Goal: Task Accomplishment & Management: Complete application form

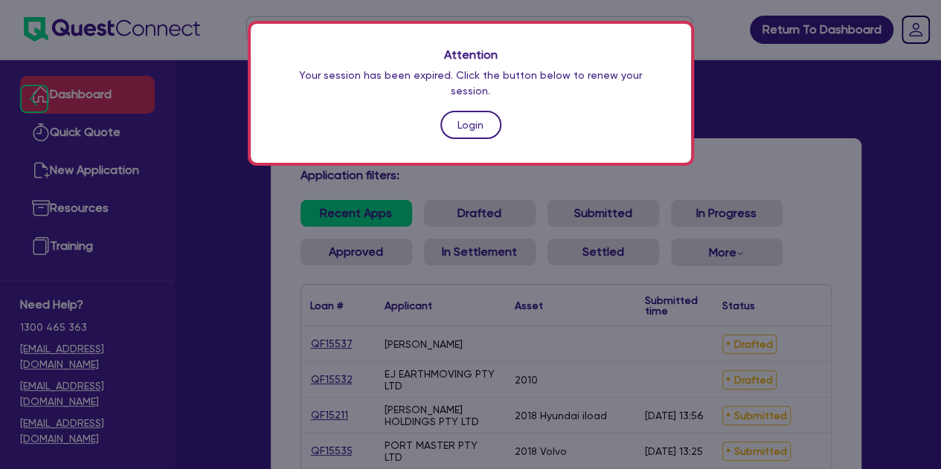
click at [449, 111] on link "Login" at bounding box center [470, 125] width 61 height 28
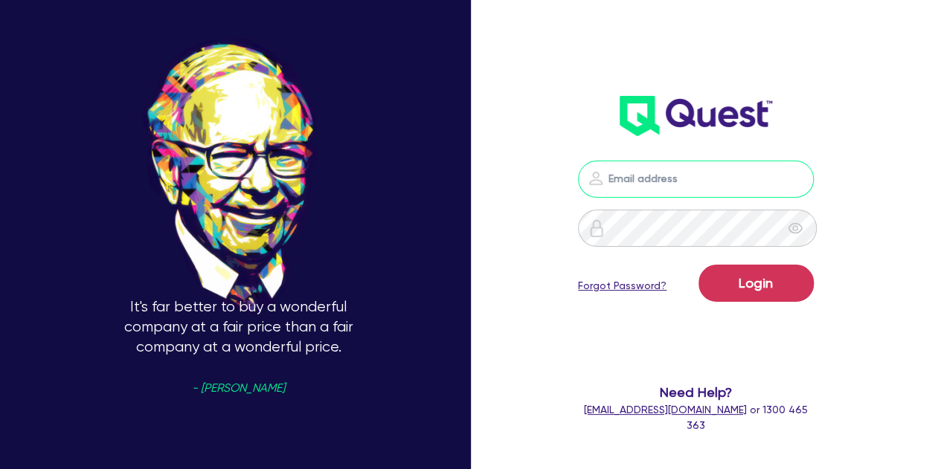
type input "[PERSON_NAME][EMAIL_ADDRESS][PERSON_NAME][DOMAIN_NAME]"
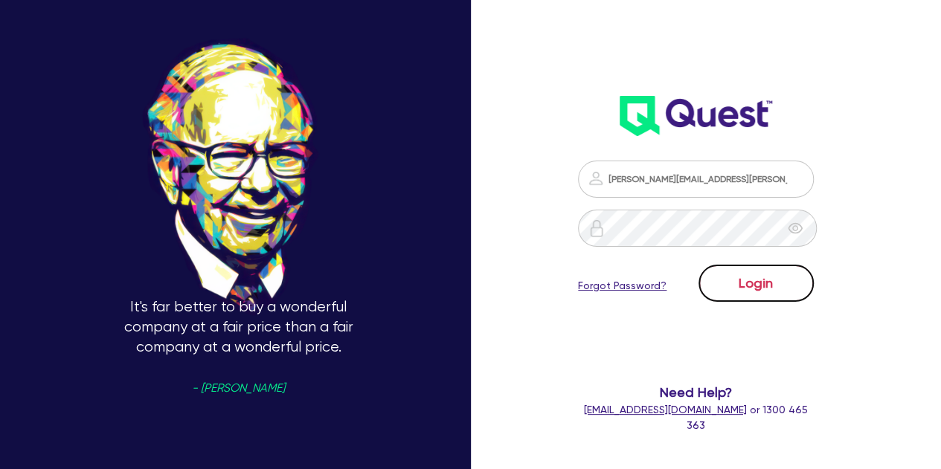
click at [753, 284] on button "Login" at bounding box center [755, 283] width 115 height 37
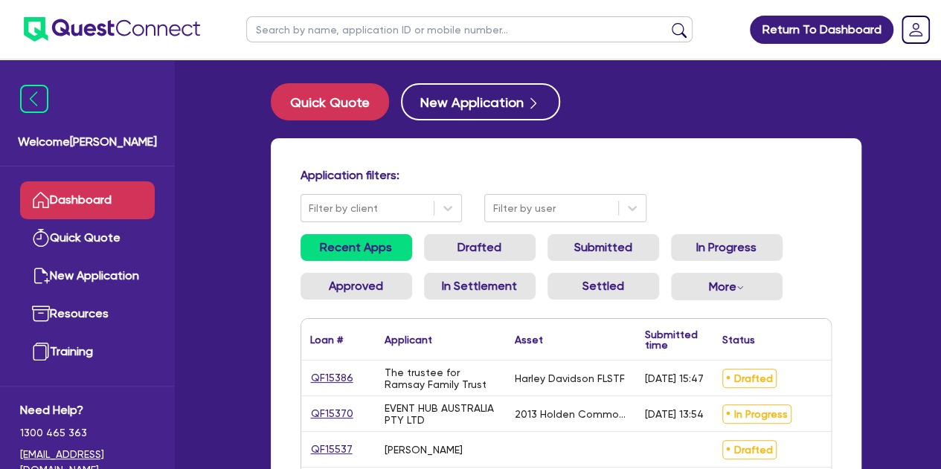
click at [314, 21] on input "text" at bounding box center [469, 29] width 446 height 26
type input "threl"
click at [667, 22] on button "submit" at bounding box center [679, 32] width 24 height 21
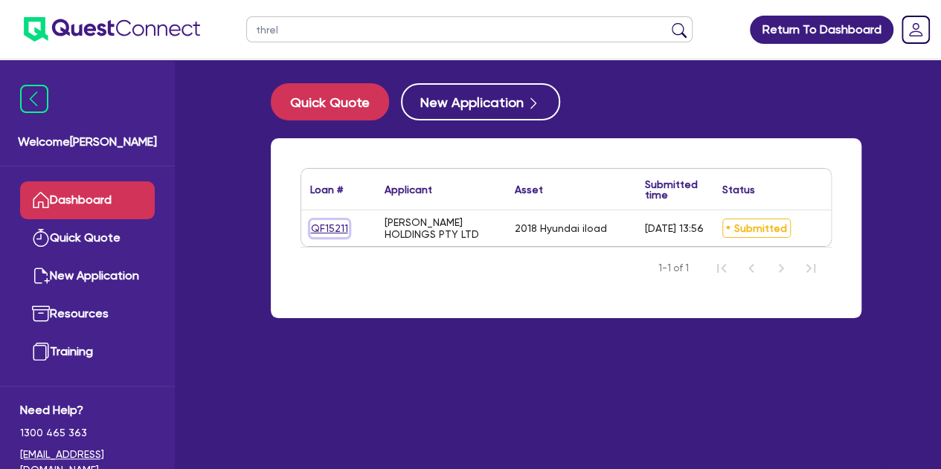
click at [326, 223] on link "QF15211" at bounding box center [329, 228] width 39 height 17
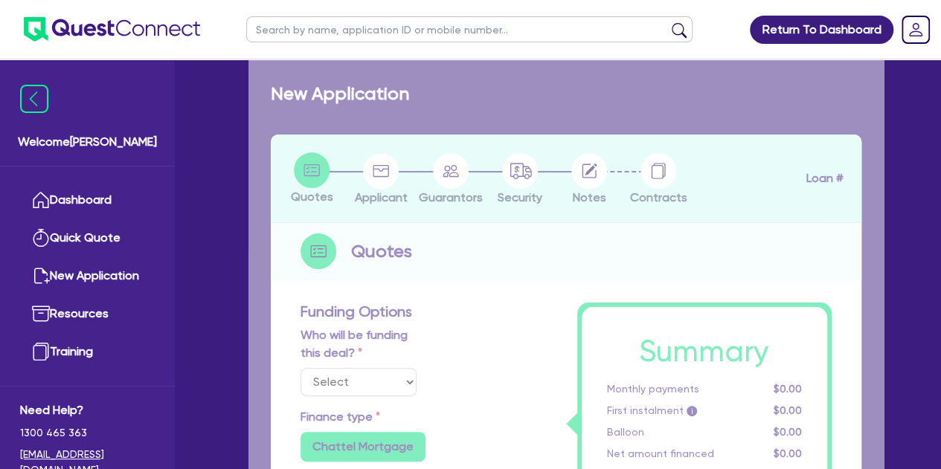
select select "Quest Finance - Own Book"
select select "CARS_AND_LIGHT_TRUCKS"
type input "2018"
radio input "true"
type input "25,000"
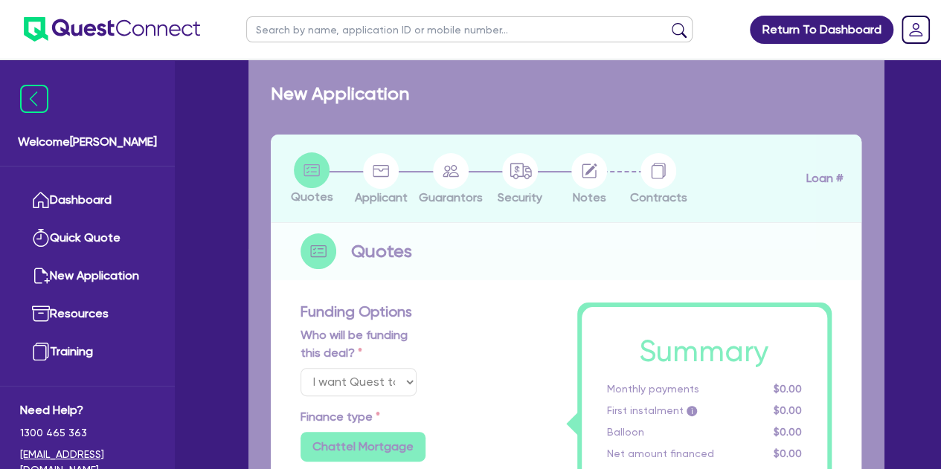
type input "8"
type input "2,139.48"
type input "17.95"
type input "990"
radio input "true"
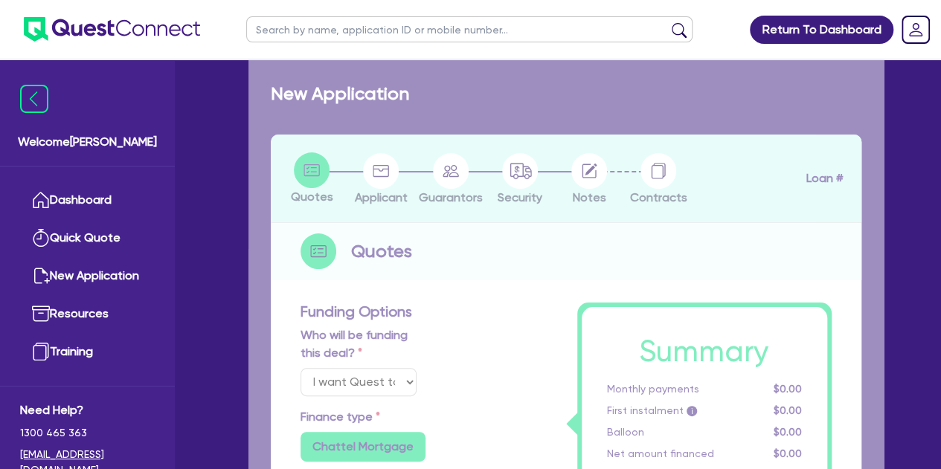
radio input "true"
select select "PASSENGER_VEHICLES"
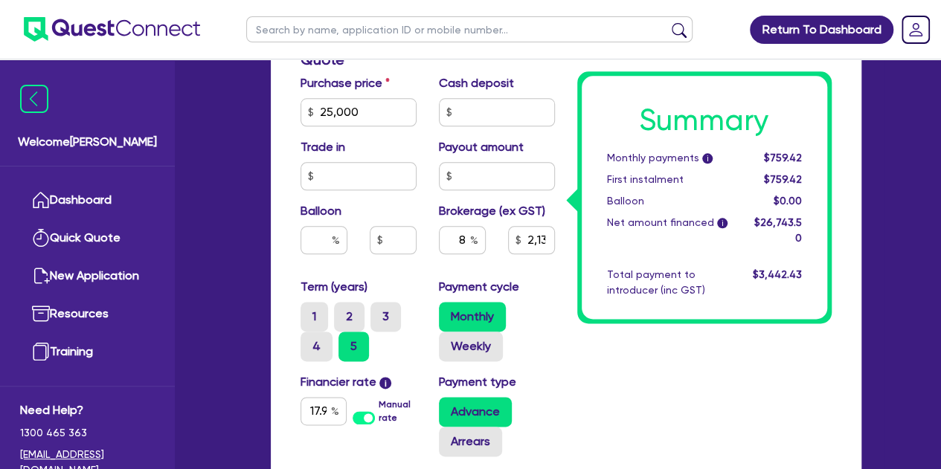
scroll to position [786, 0]
click at [375, 124] on input "25,000" at bounding box center [359, 113] width 116 height 28
type input "2,500"
type input "2,139.48"
type input "250"
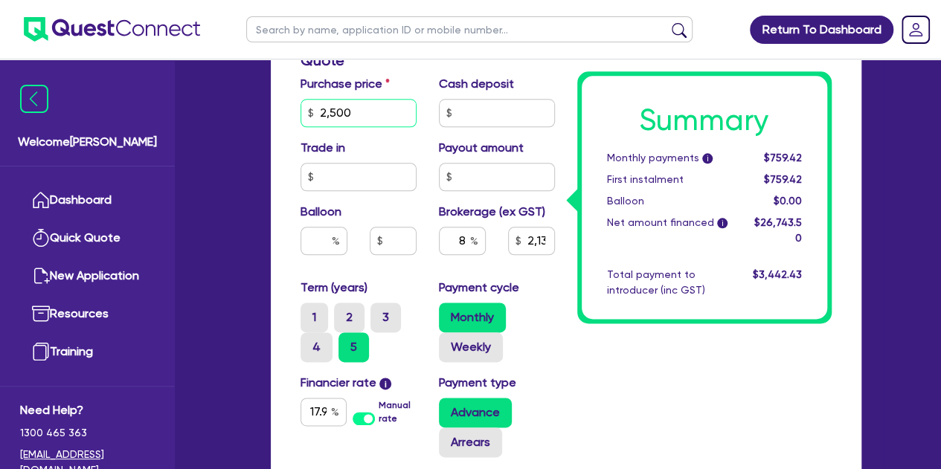
type input "2,139.48"
type input "25"
type input "2,139.48"
type input "2"
type input "2,139.48"
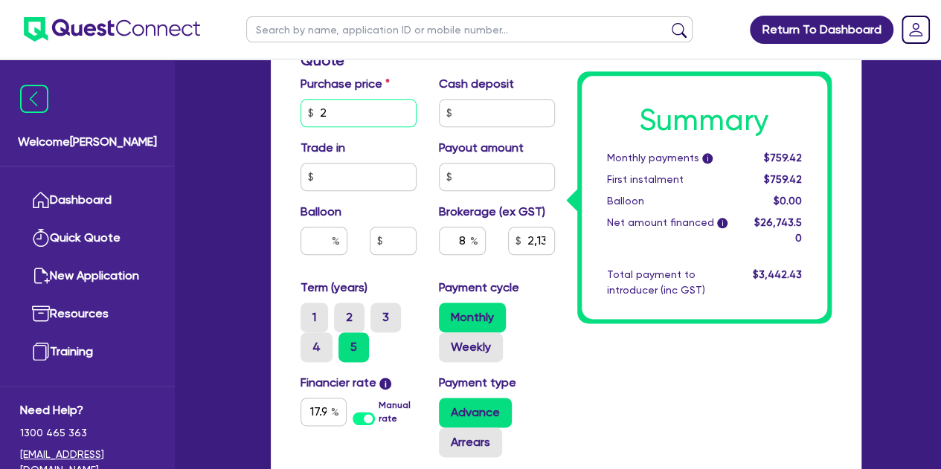
type input "2,139.48"
type input "1"
type input "2,139.48"
type input "18"
type input "2,139.48"
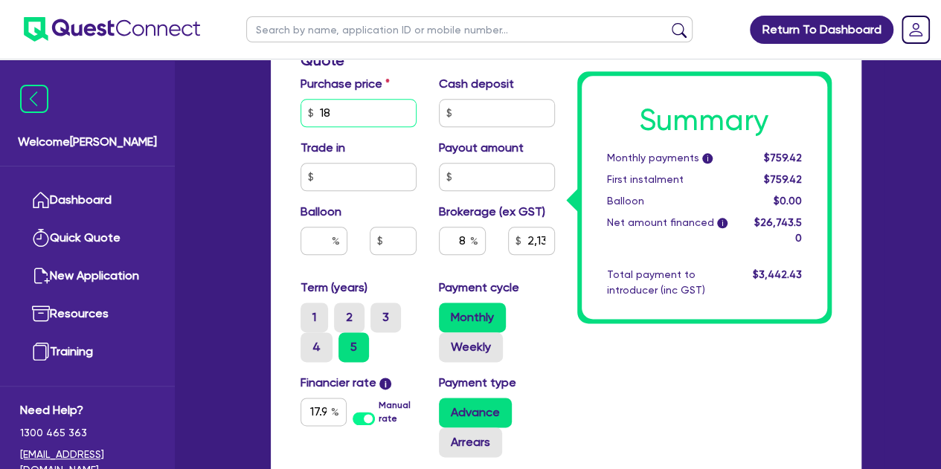
type input "180"
type input "2,139.48"
type input "1,800"
type input "2,139.48"
type input "18,000"
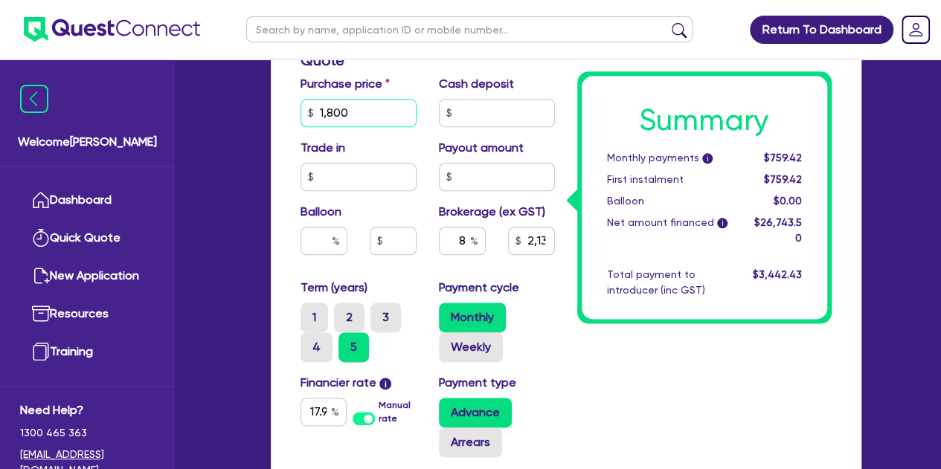
type input "2,139.48"
type input "18,000"
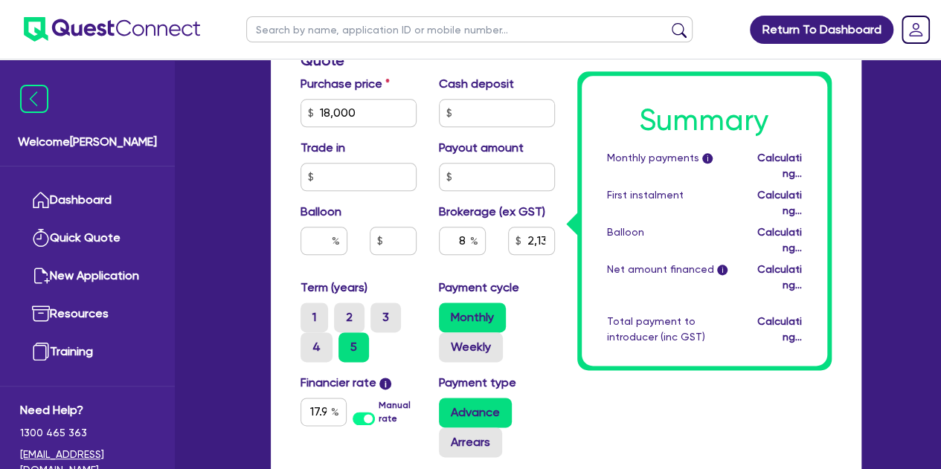
type input "1,579.48"
click at [209, 136] on div "Welcome [PERSON_NAME] Quick Quote New Application Ref Company Ref Salesperson R…" at bounding box center [471, 16] width 826 height 1605
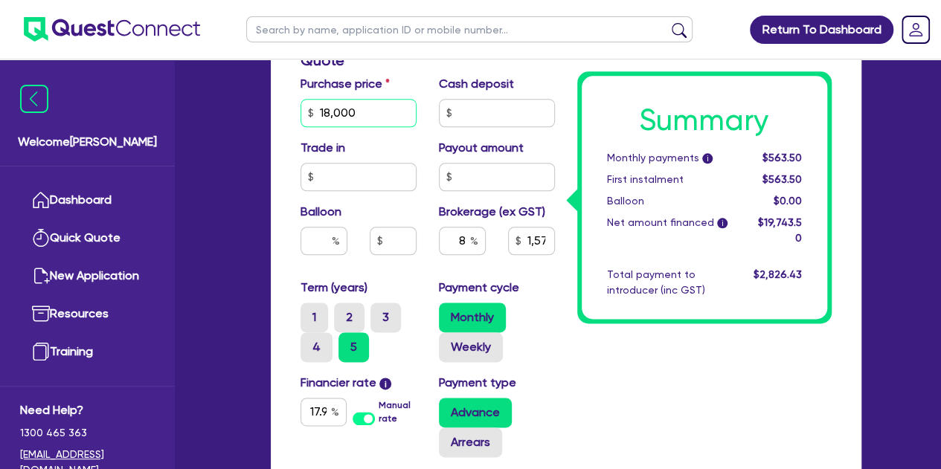
type input "1,800"
type input "1,579.48"
click at [408, 118] on input "1,800" at bounding box center [359, 113] width 116 height 28
type input "180"
type input "1,579.48"
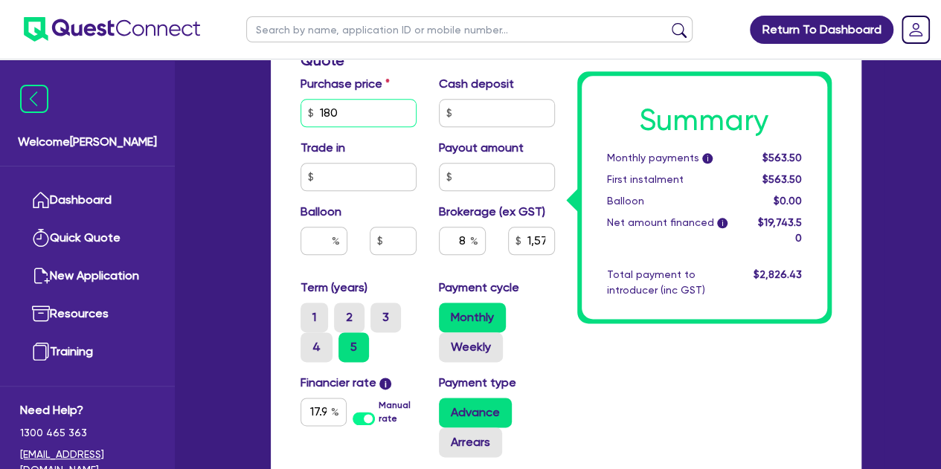
type input "18"
type input "1,579.48"
type input "1"
type input "1,579.48"
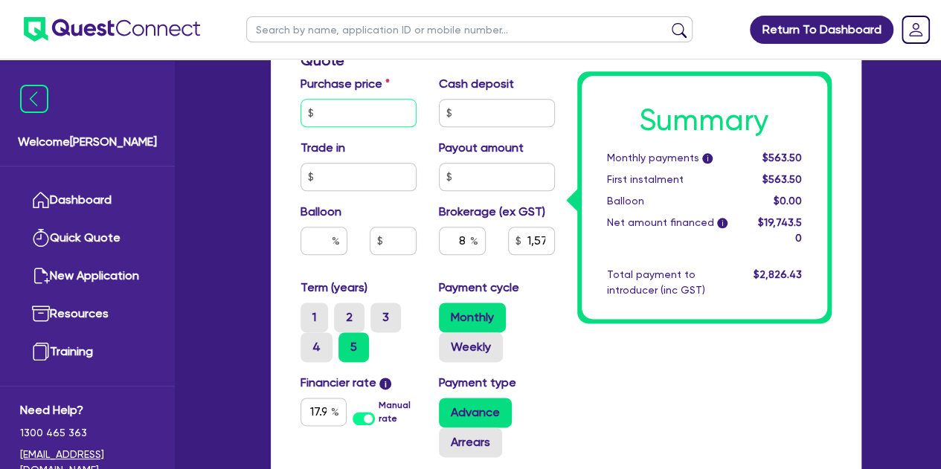
type input "2"
type input "1,579.48"
type input "25"
type input "1,579.48"
type input "250"
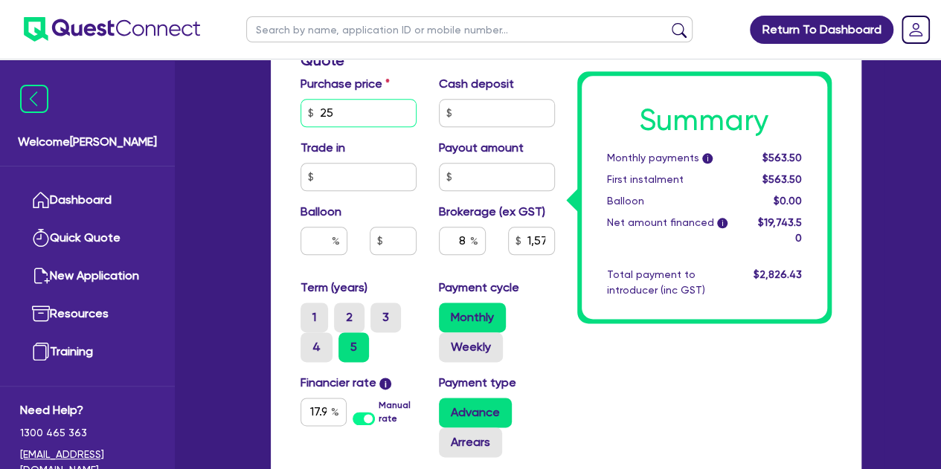
type input "1,579.48"
type input "2,500"
type input "1,579.48"
type input "25,000"
type input "1,579.48"
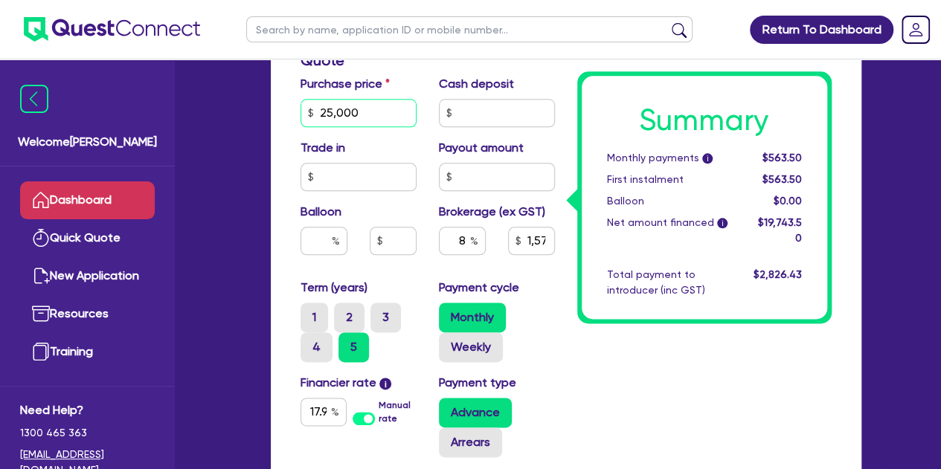
type input "25,000"
type input "1,579.48"
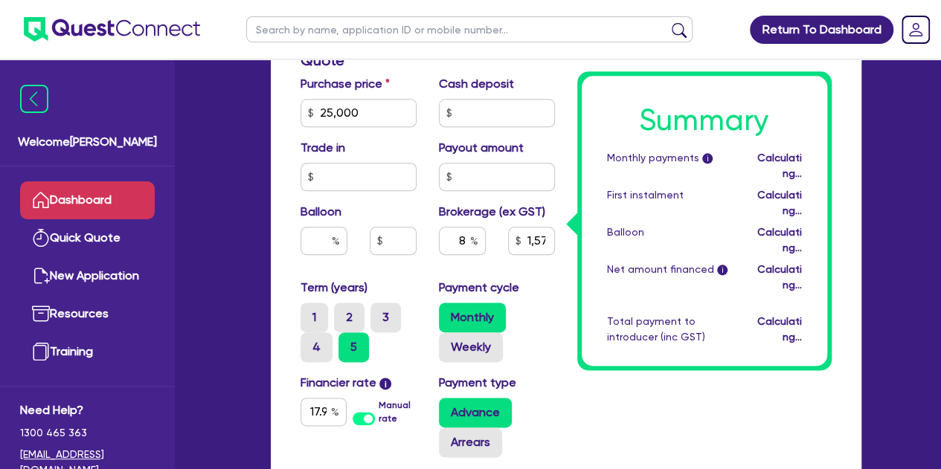
click at [97, 183] on link "Dashboard" at bounding box center [87, 200] width 135 height 38
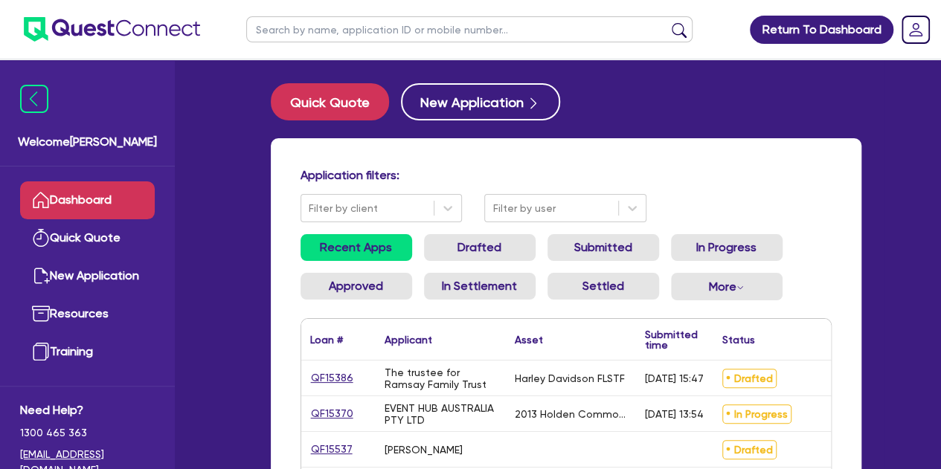
click at [278, 33] on input "text" at bounding box center [469, 29] width 446 height 26
type input "[PERSON_NAME]"
click at [667, 22] on button "submit" at bounding box center [679, 32] width 24 height 21
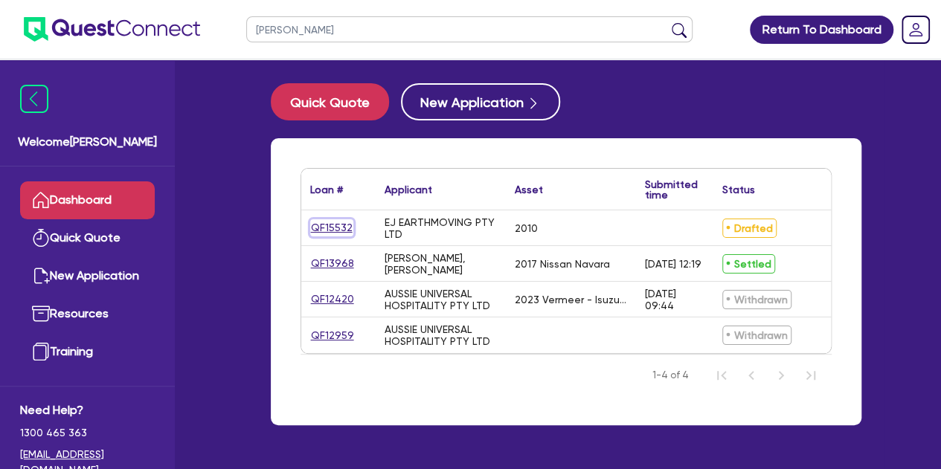
click at [324, 226] on link "QF15532" at bounding box center [331, 227] width 43 height 17
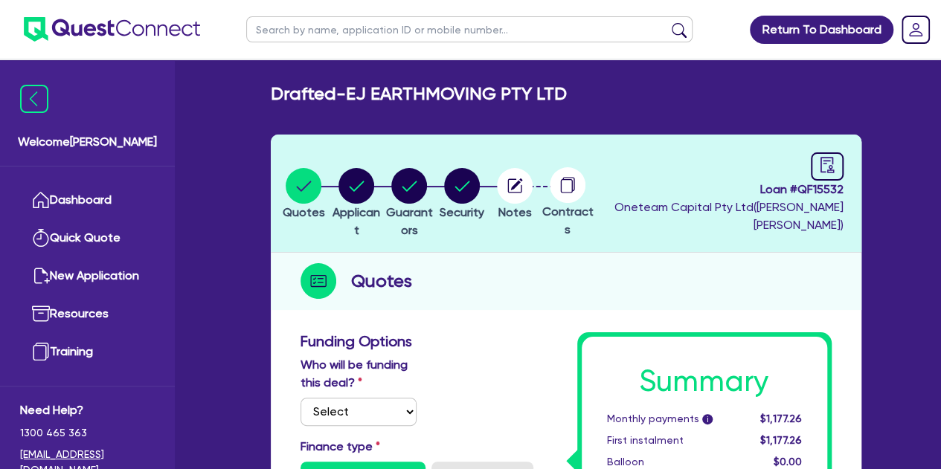
select select "Quest Finance - Own Book"
select select "PRIMARY_ASSETS"
select select "HEAVY_TRUCKS"
type input "2010"
radio input "false"
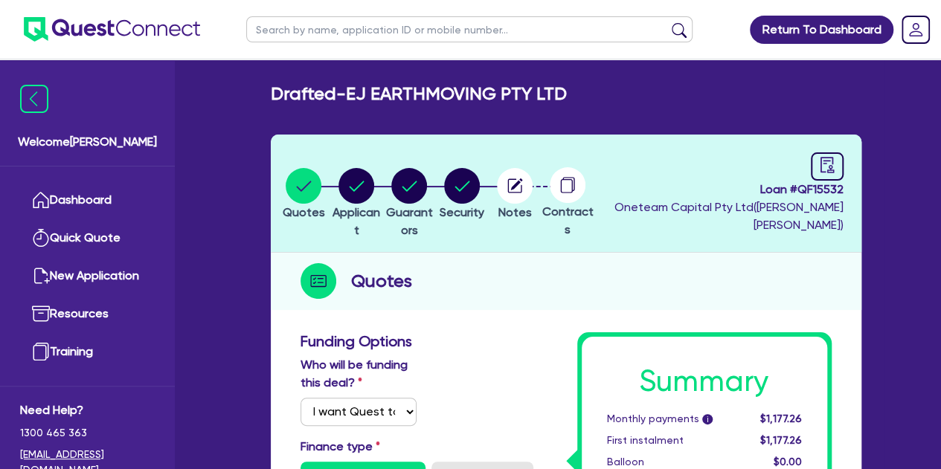
radio input "true"
type input "40,000"
type input "6"
type input "2,498.67"
type input "18.95"
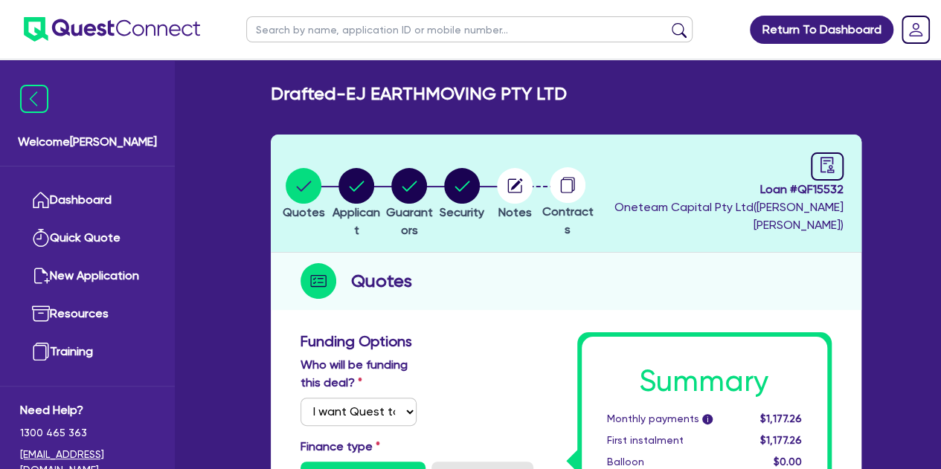
type input "900"
radio input "true"
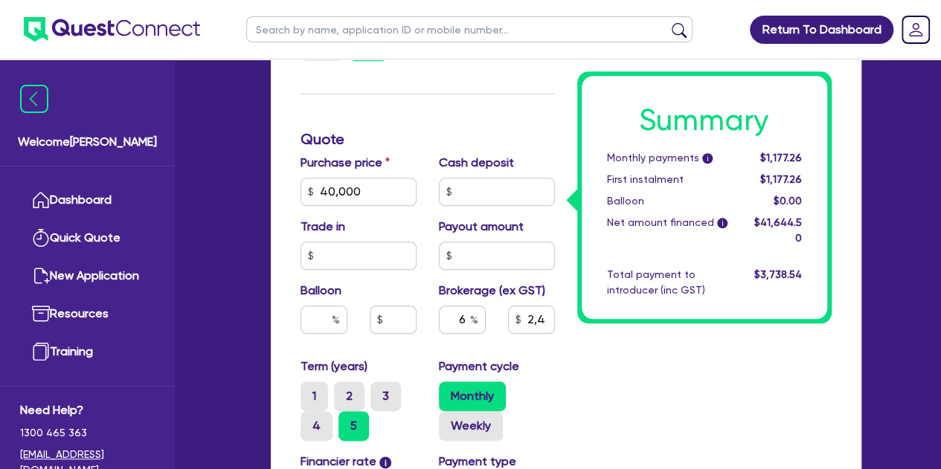
scroll to position [707, 0]
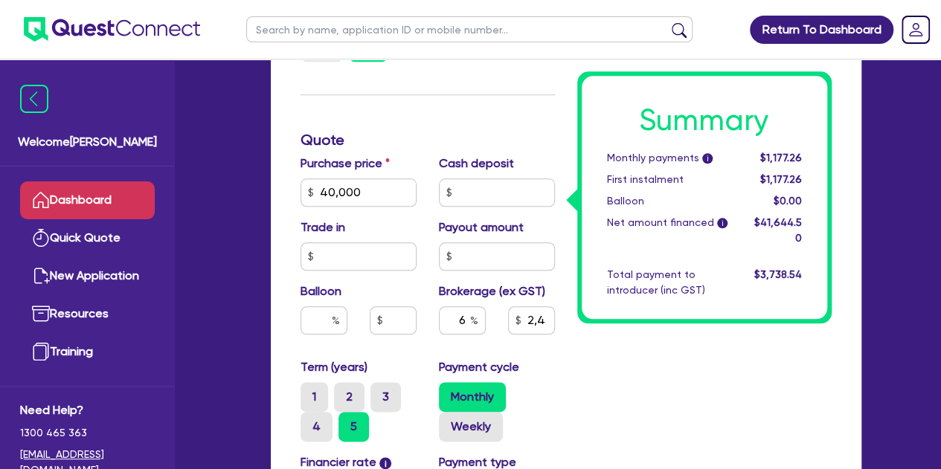
click at [80, 213] on link "Dashboard" at bounding box center [87, 200] width 135 height 38
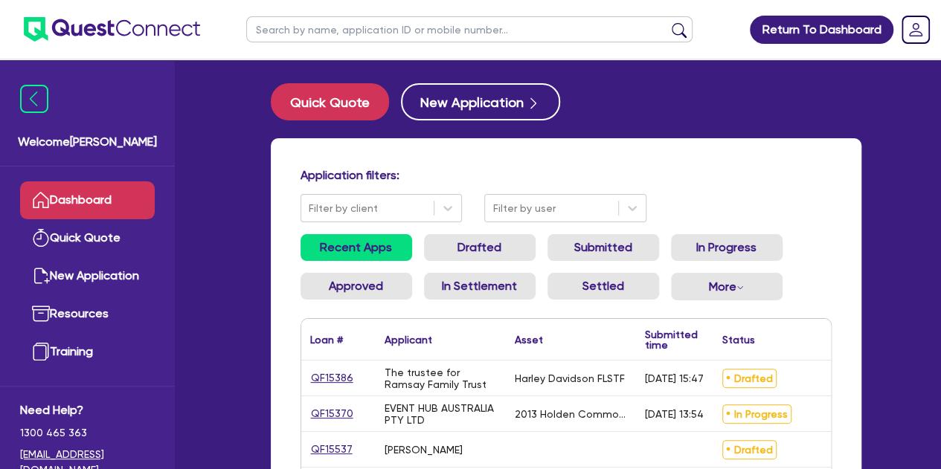
click at [338, 38] on input "text" at bounding box center [469, 29] width 446 height 26
type input "threl"
click at [667, 22] on button "submit" at bounding box center [679, 32] width 24 height 21
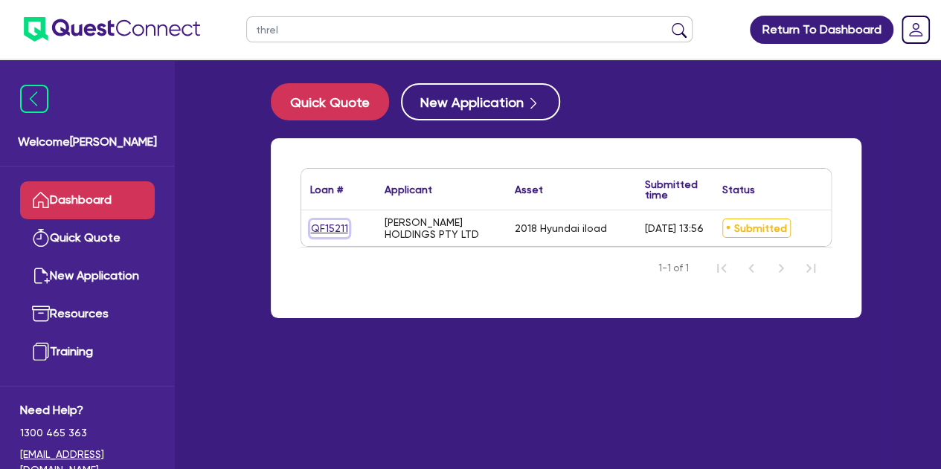
click at [320, 228] on link "QF15211" at bounding box center [329, 228] width 39 height 17
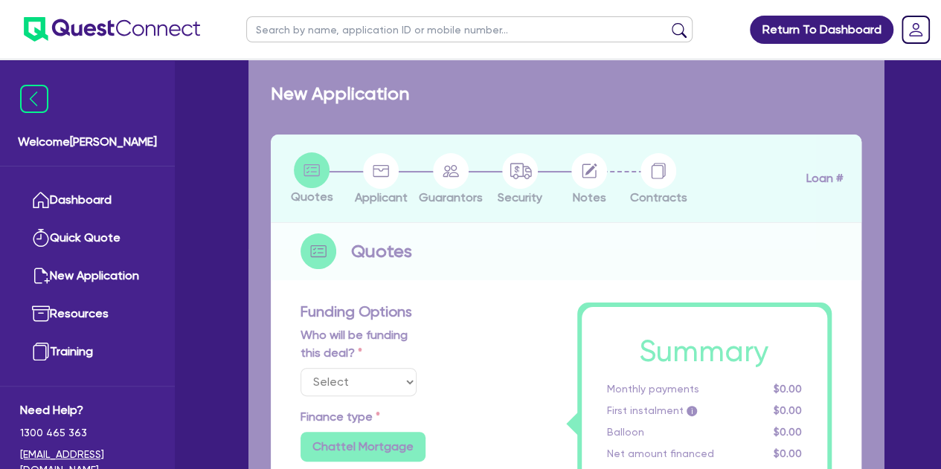
select select "Quest Finance - Own Book"
select select "CARS_AND_LIGHT_TRUCKS"
type input "2018"
radio input "true"
type input "25,000"
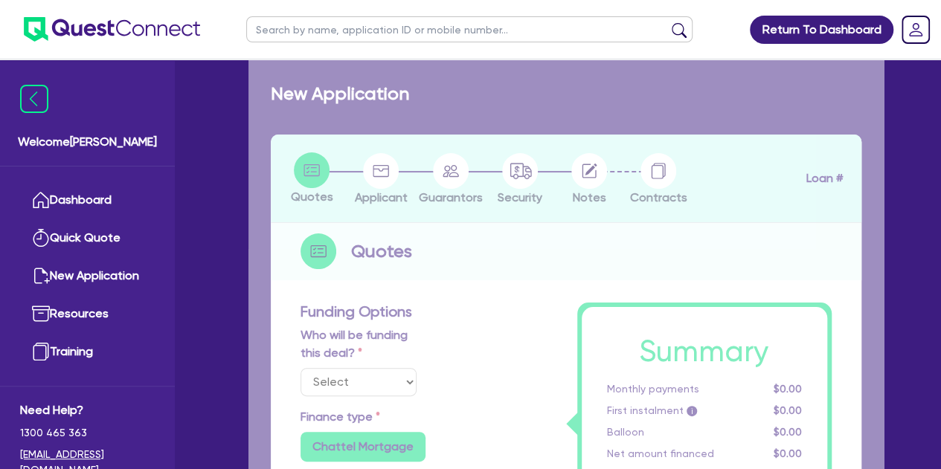
type input "8"
type input "2,139.48"
type input "17.95"
type input "990"
radio input "true"
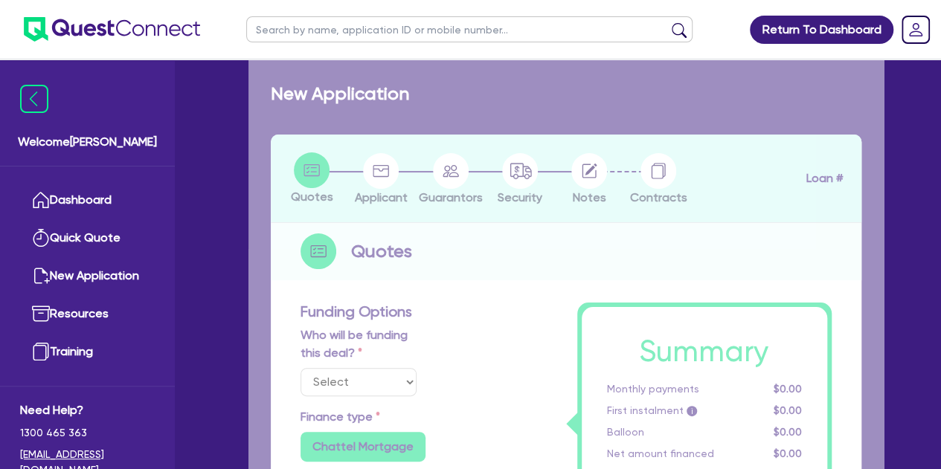
radio input "true"
select select "PASSENGER_VEHICLES"
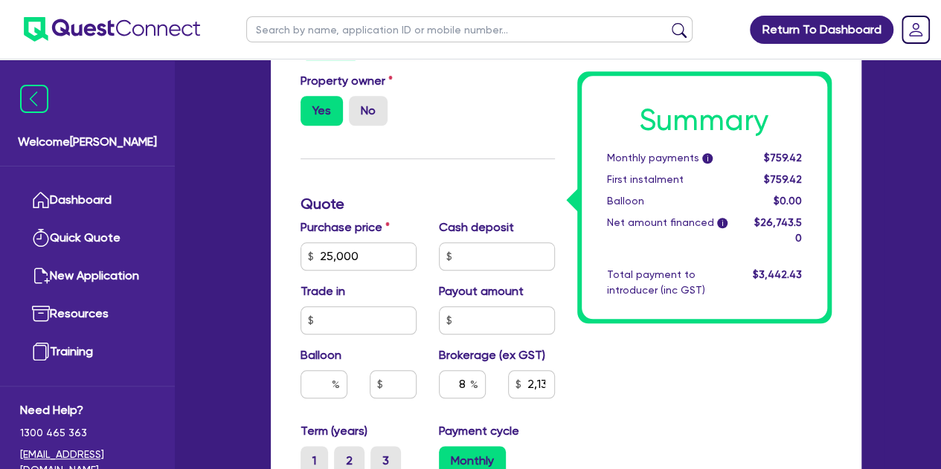
scroll to position [649, 0]
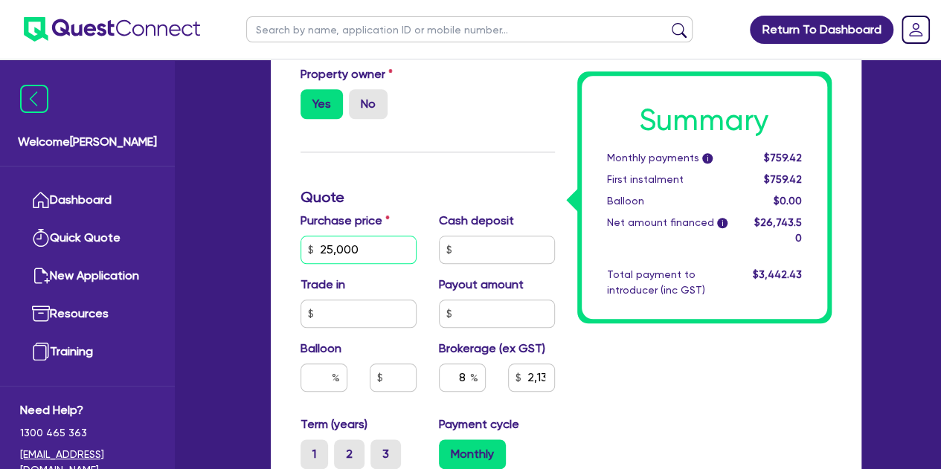
click at [367, 236] on input "25,000" at bounding box center [359, 250] width 116 height 28
type input "2,500"
type input "2,139.48"
type input "250"
type input "2,139.48"
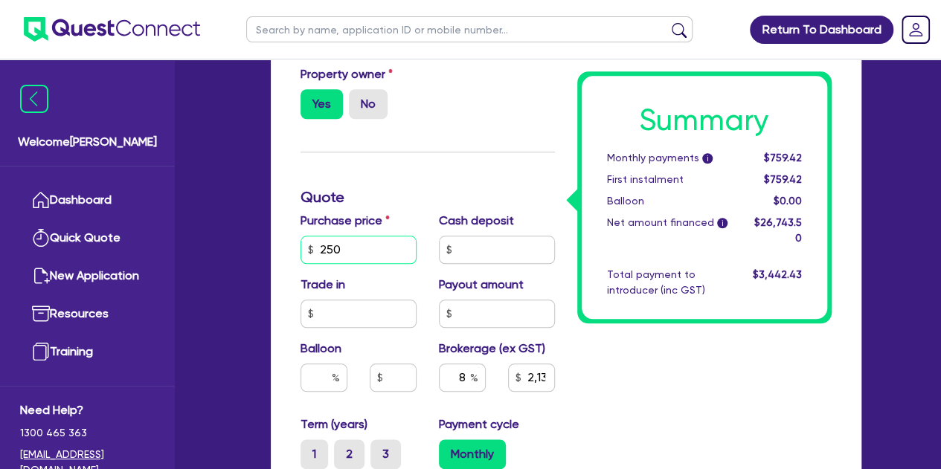
type input "25"
type input "2,139.48"
type input "2"
type input "2,139.48"
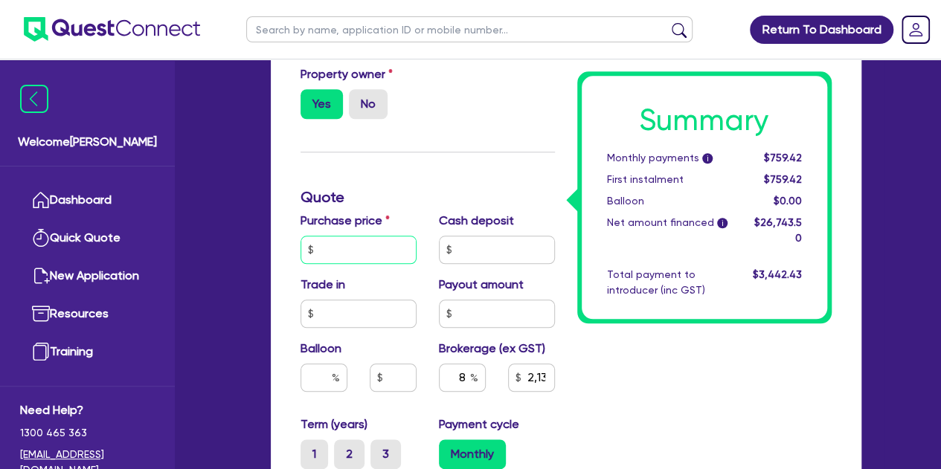
type input "1"
type input "2,139.48"
type input "18"
type input "2,139.48"
type input "180"
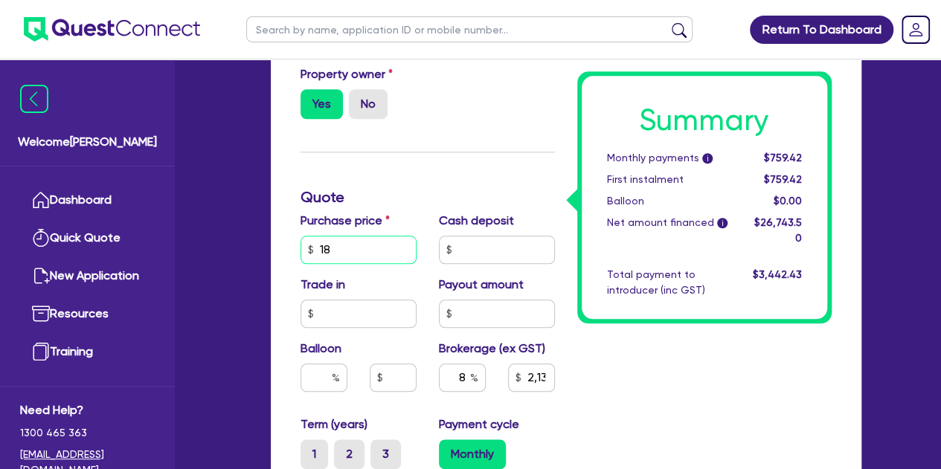
type input "2,139.48"
type input "1,800"
type input "2,139.48"
type input "18,000"
type input "2,139.48"
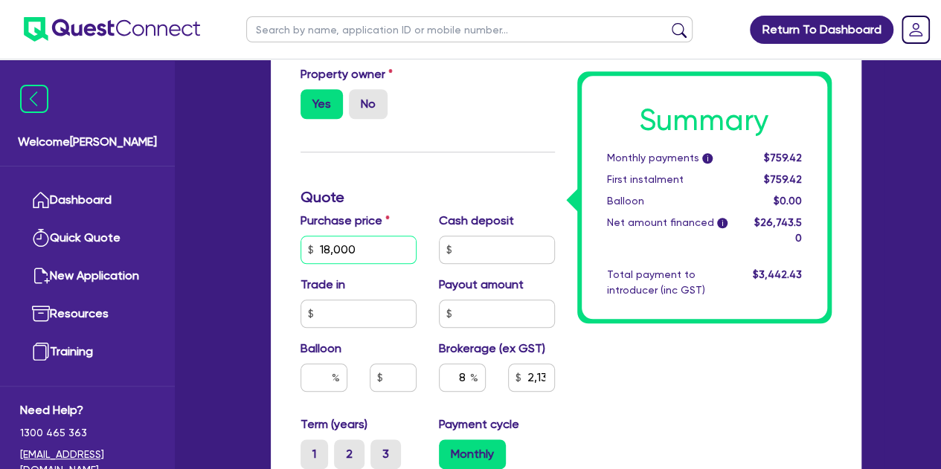
type input "18,000"
click at [237, 282] on div "Welcome [PERSON_NAME] Quick Quote New Application Ref Company Ref Salesperson R…" at bounding box center [471, 153] width 826 height 1605
type input "1,579.48"
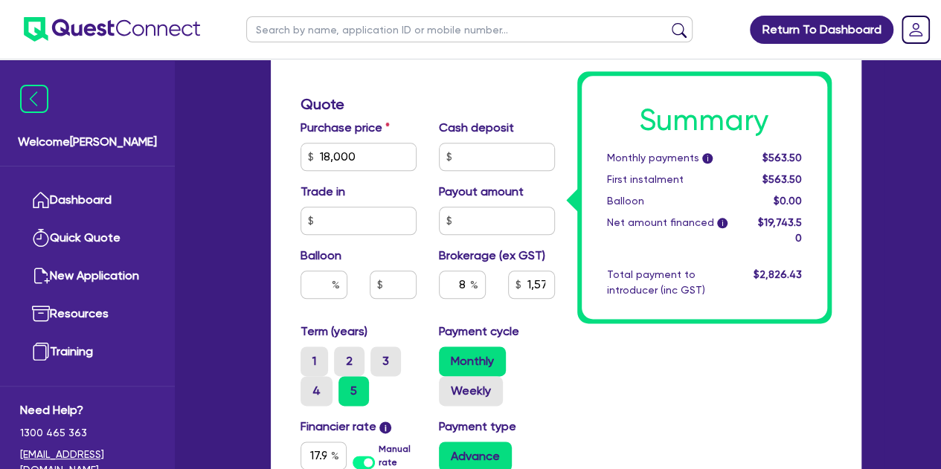
scroll to position [752, 0]
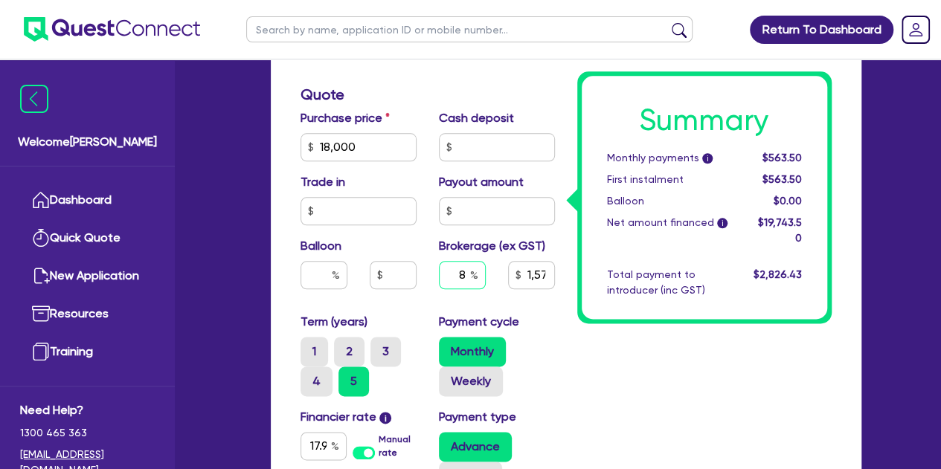
click at [472, 286] on input "8" at bounding box center [462, 275] width 47 height 28
type input "1,579.48"
type input "6"
type input "1,579.48"
type input "6"
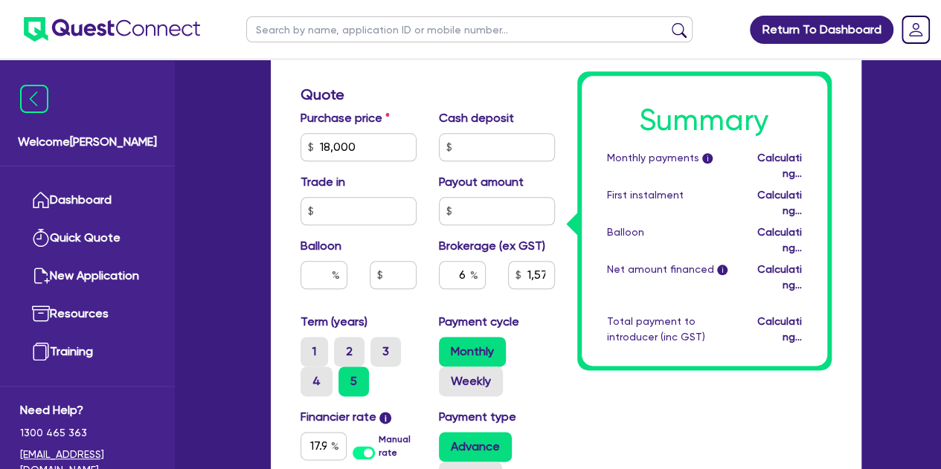
type input "1,184.61"
click at [584, 345] on div "Summary Monthly payments i Calculating... First instalment Calculating... Ballo…" at bounding box center [704, 133] width 277 height 1106
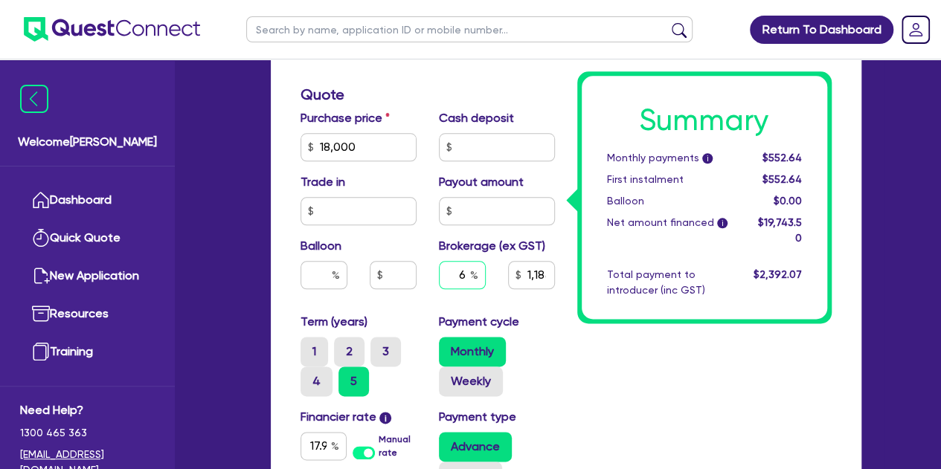
type input "1,184.61"
click at [467, 273] on input "text" at bounding box center [462, 275] width 47 height 28
type input "4"
type input "1,184.61"
type input "4"
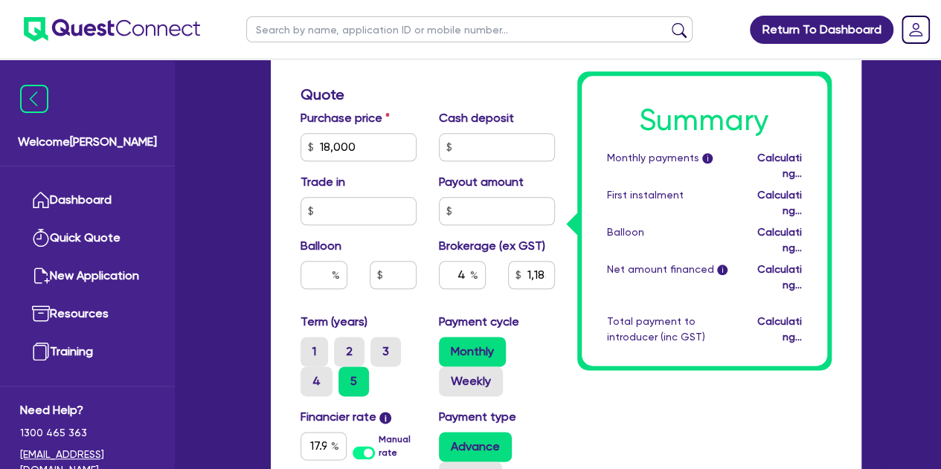
type input "789.74"
click at [569, 358] on div "Summary Monthly payments i Calculating... First instalment Calculating... Ballo…" at bounding box center [704, 133] width 277 height 1106
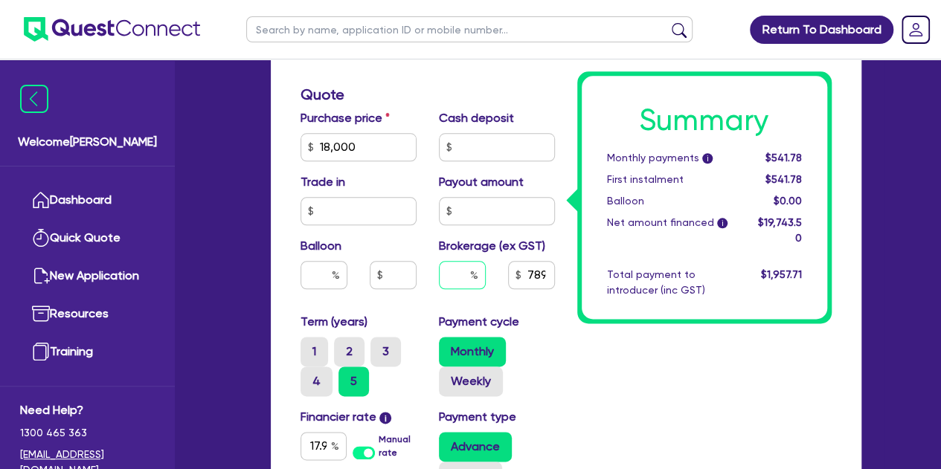
click at [469, 277] on input "text" at bounding box center [462, 275] width 47 height 28
type input "8"
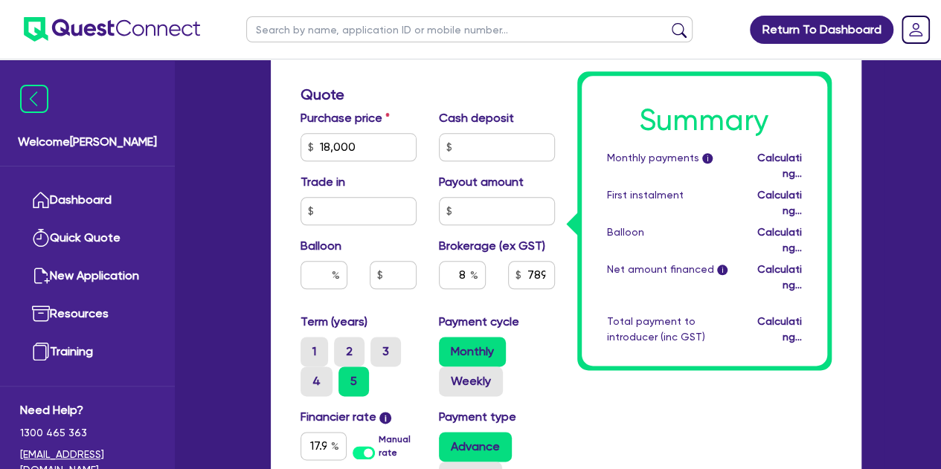
type input "1,579.48"
click at [555, 349] on div "Payment cycle Monthly Weekly" at bounding box center [497, 354] width 138 height 83
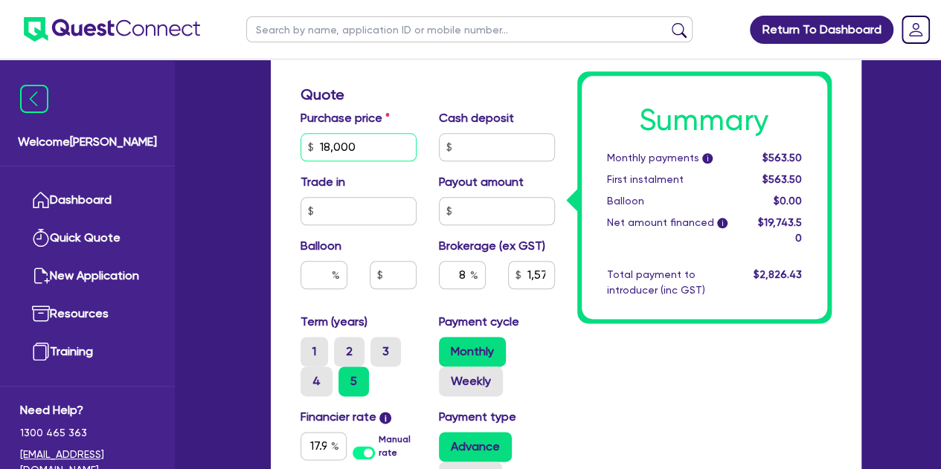
type input "1,800"
type input "1,579.48"
click at [357, 142] on input "1,800" at bounding box center [359, 147] width 116 height 28
type input "180"
type input "1,579.48"
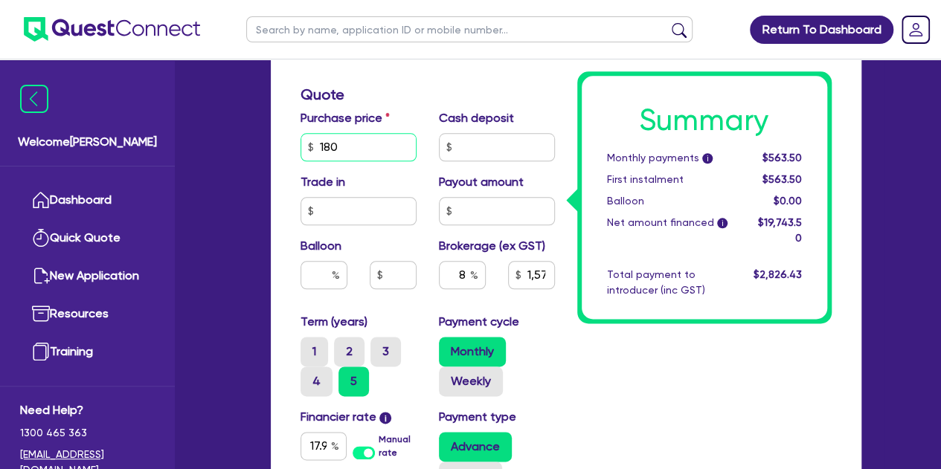
type input "18"
type input "1,579.48"
type input "1"
type input "1,579.48"
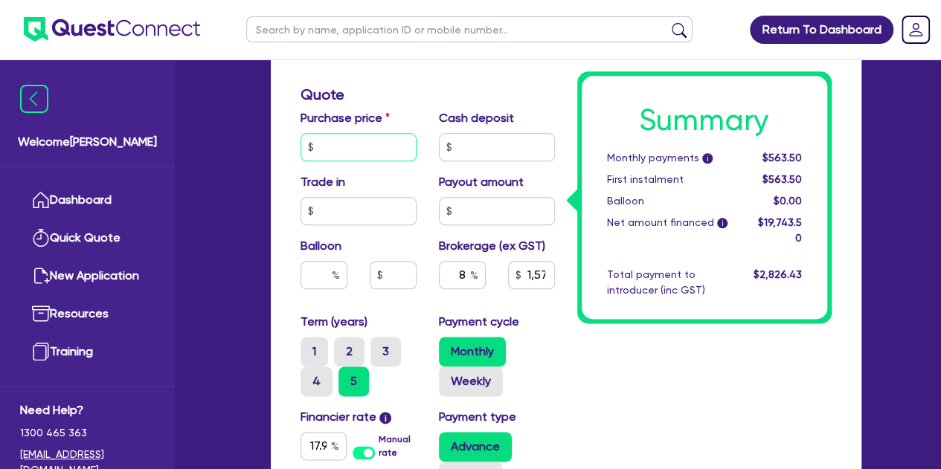
type input "2"
type input "1,579.48"
type input "25"
type input "1,579.48"
type input "250"
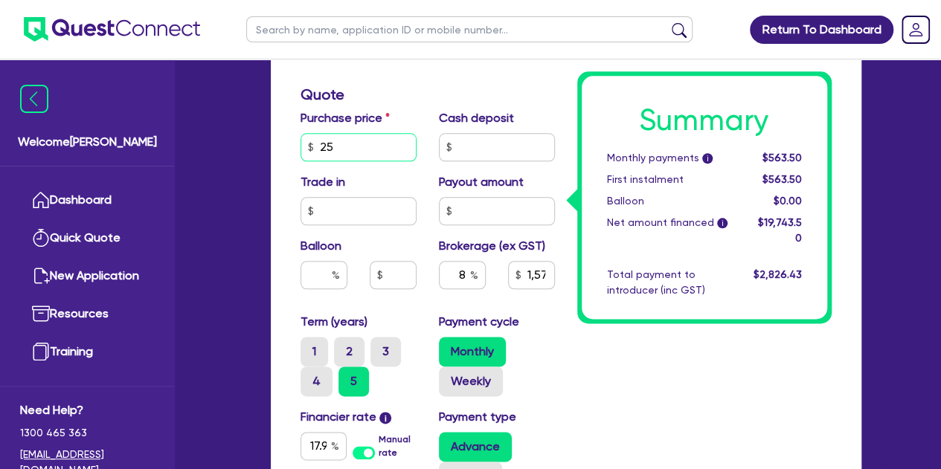
type input "1,579.48"
type input "2,500"
type input "1,579.48"
type input "25,000"
type input "1,579.48"
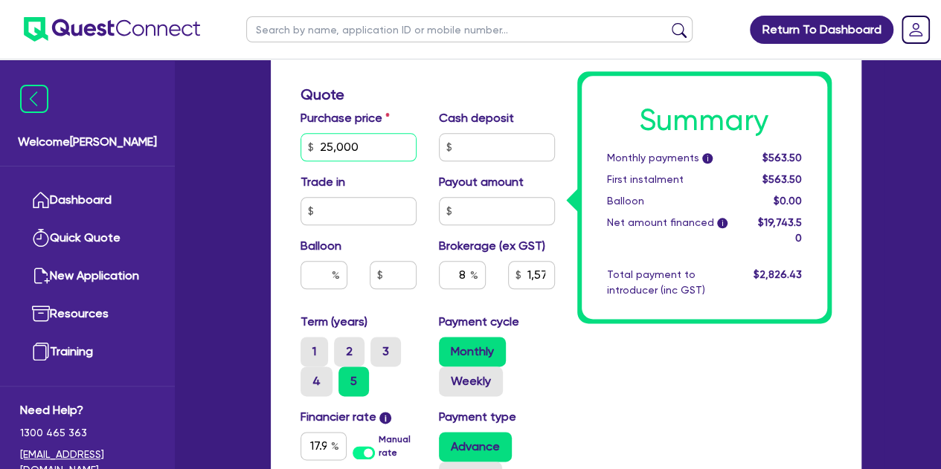
type input "25,000"
type input "2,139.48"
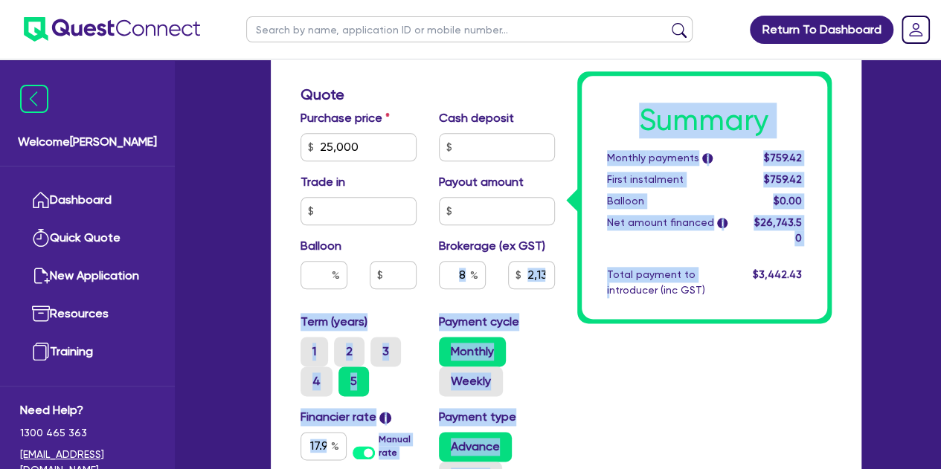
drag, startPoint x: 610, startPoint y: 328, endPoint x: 461, endPoint y: 272, distance: 158.9
click at [461, 272] on div "Funding Options Who will be funding this deal? Select I will fund 100% I will c…" at bounding box center [565, 133] width 553 height 1106
click at [468, 274] on input "8" at bounding box center [462, 275] width 47 height 28
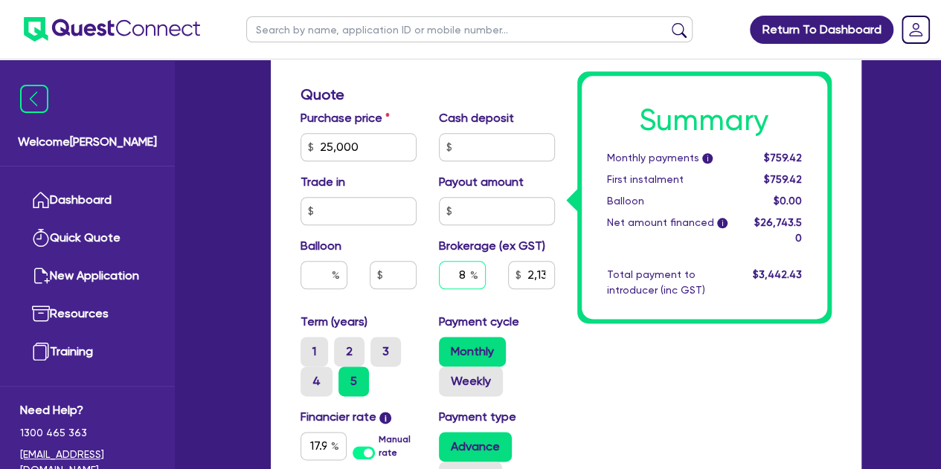
click at [468, 274] on input "8" at bounding box center [462, 275] width 47 height 28
type input "2,139.48"
type input "4"
type input "2,139.48"
type input "4"
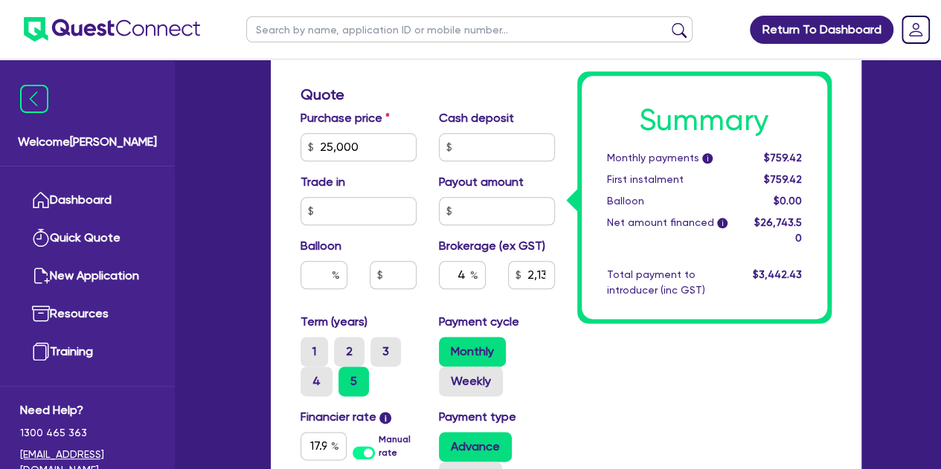
type input "1,069.74"
click at [620, 399] on div "Summary Monthly payments i $759.42 First instalment $759.42 Balloon $0.00 Net a…" at bounding box center [704, 133] width 277 height 1106
type input "1,069.74"
click at [469, 274] on input "text" at bounding box center [462, 275] width 47 height 28
type input "5"
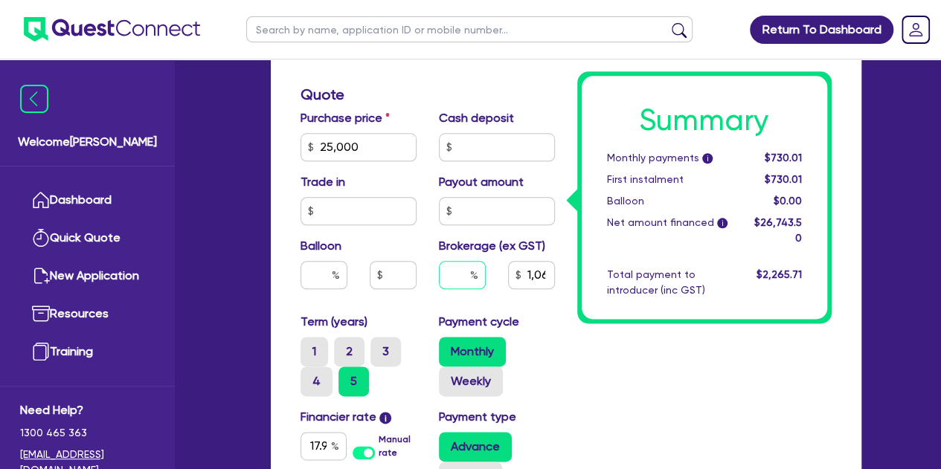
type input "1,069.74"
type input "5"
type input "1,337.18"
click at [539, 322] on div "Payment cycle Monthly Weekly" at bounding box center [497, 354] width 138 height 83
type input "1,337.18"
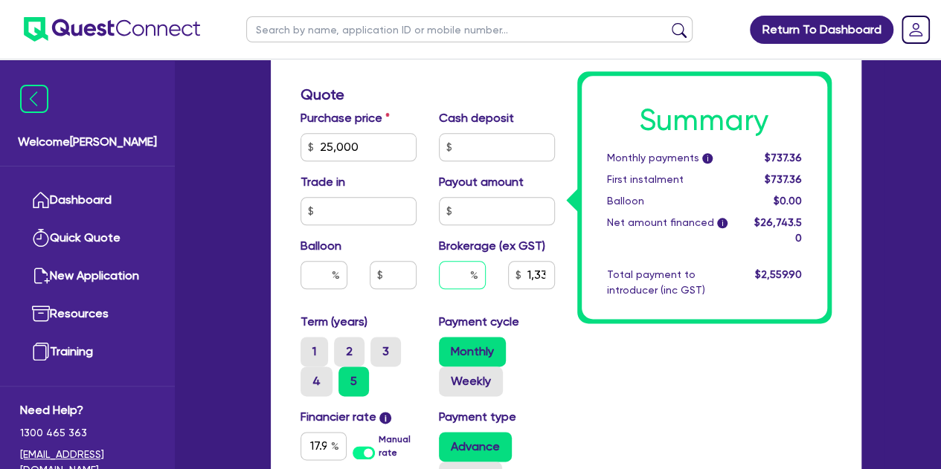
click at [469, 283] on input "text" at bounding box center [462, 275] width 47 height 28
type input "8"
type input "1,337.18"
type input "8"
type input "2,139.48"
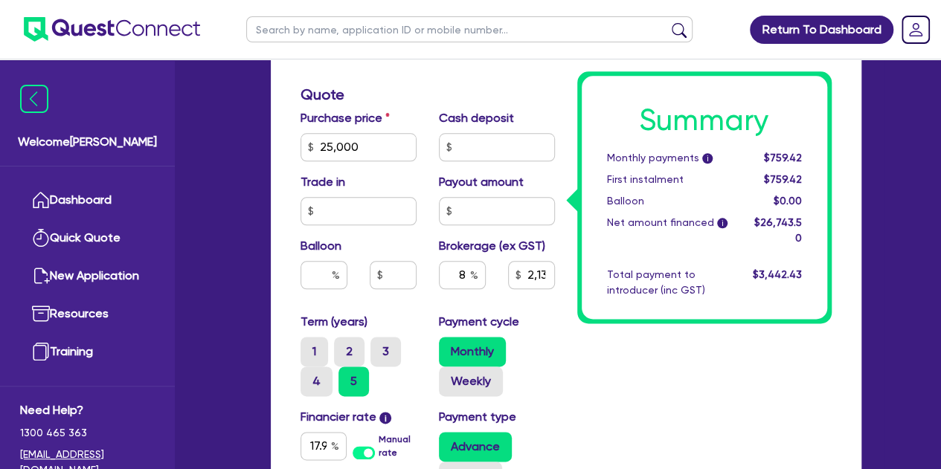
click at [637, 382] on div "Summary Monthly payments i $759.42 First instalment $759.42 Balloon $0.00 Net a…" at bounding box center [704, 133] width 277 height 1106
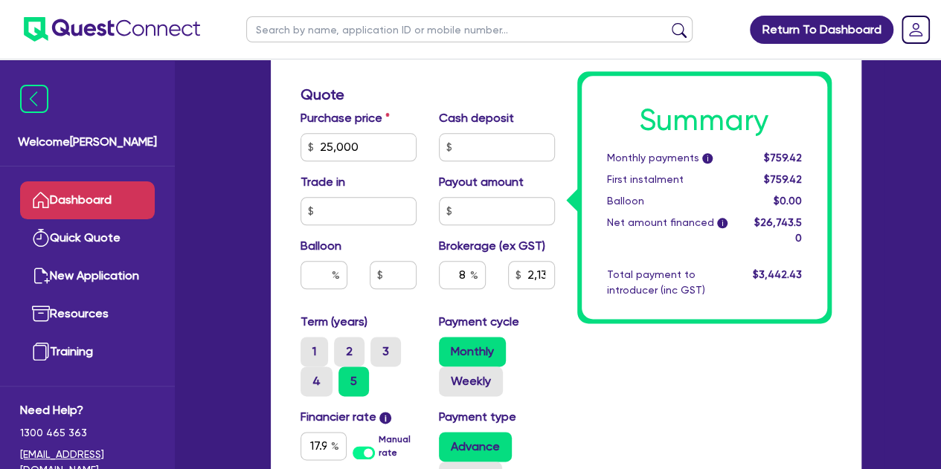
click at [44, 188] on link "Dashboard" at bounding box center [87, 200] width 135 height 38
